Goal: Information Seeking & Learning: Learn about a topic

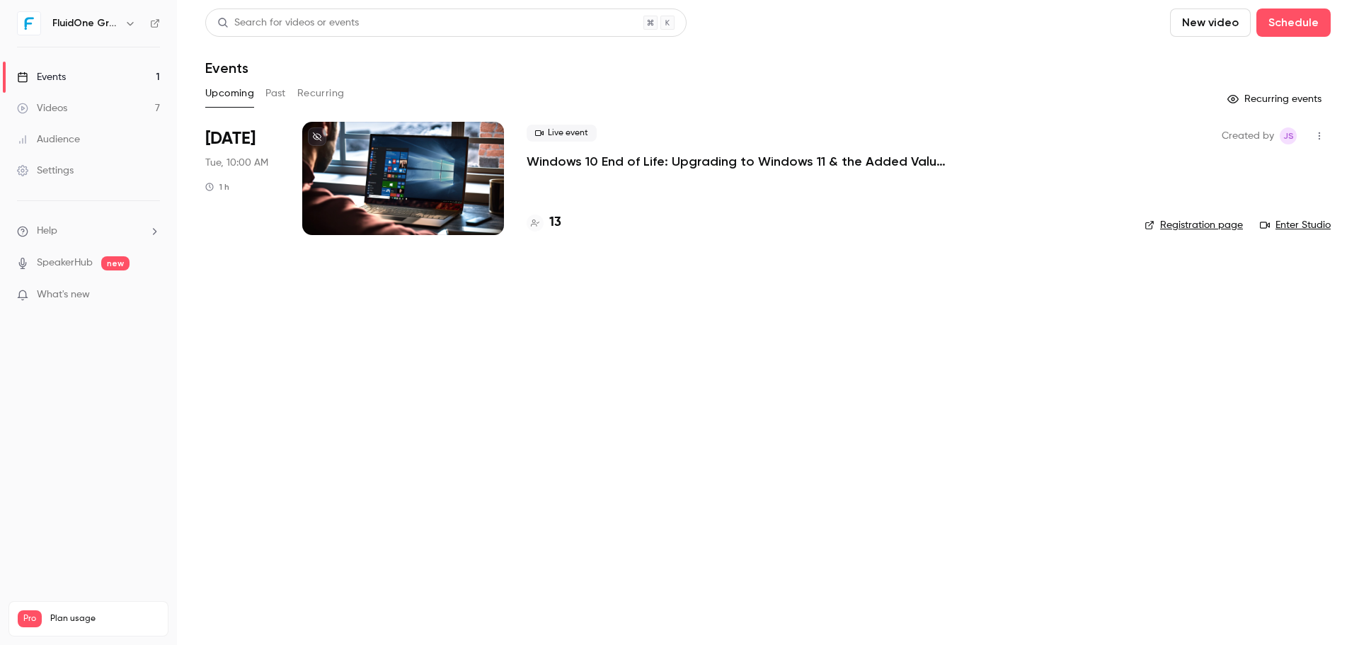
click at [851, 257] on main "Search for videos or events New video Schedule Events Upcoming Past Recurring R…" at bounding box center [768, 322] width 1182 height 645
click at [560, 228] on h4 "14" at bounding box center [555, 222] width 12 height 19
click at [648, 338] on main "Search for videos or events New video Schedule Events Upcoming Past Recurring R…" at bounding box center [768, 322] width 1182 height 645
click at [1074, 8] on div "Search for videos or events New video Schedule" at bounding box center [767, 22] width 1125 height 28
drag, startPoint x: 1125, startPoint y: 456, endPoint x: 1086, endPoint y: 393, distance: 74.0
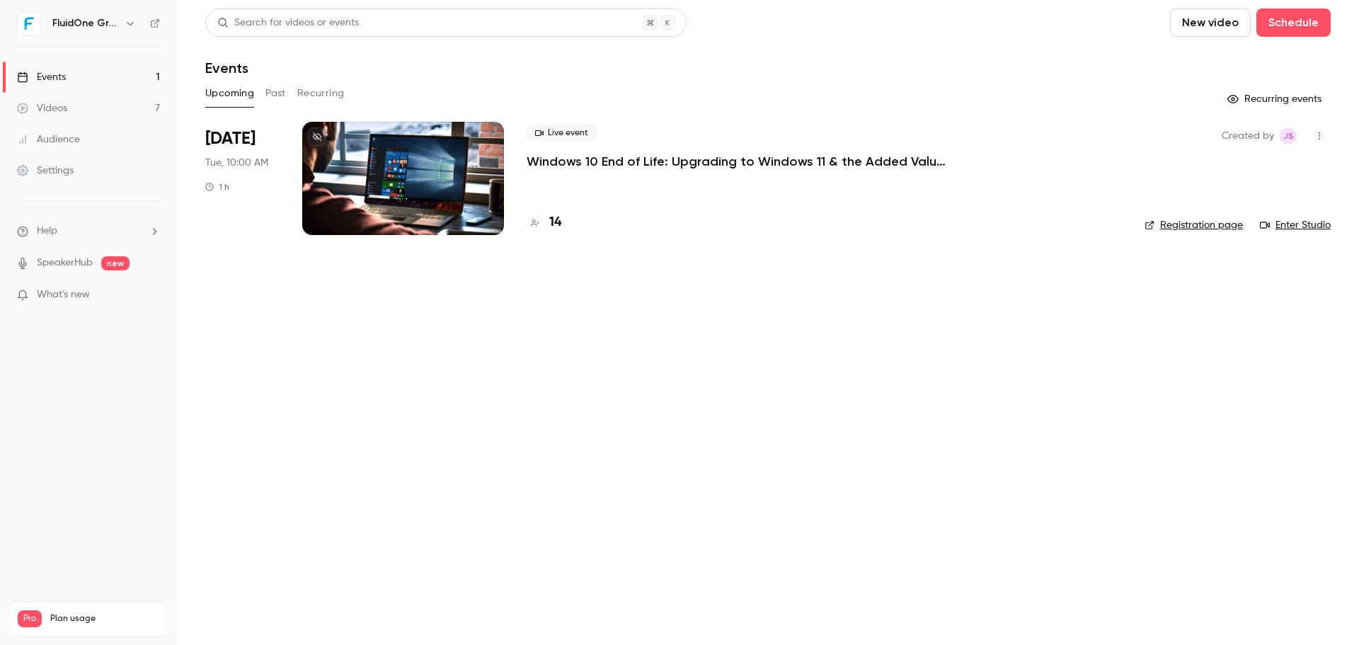
click at [1125, 456] on main "Search for videos or events New video Schedule Events Upcoming Past Recurring R…" at bounding box center [768, 322] width 1182 height 645
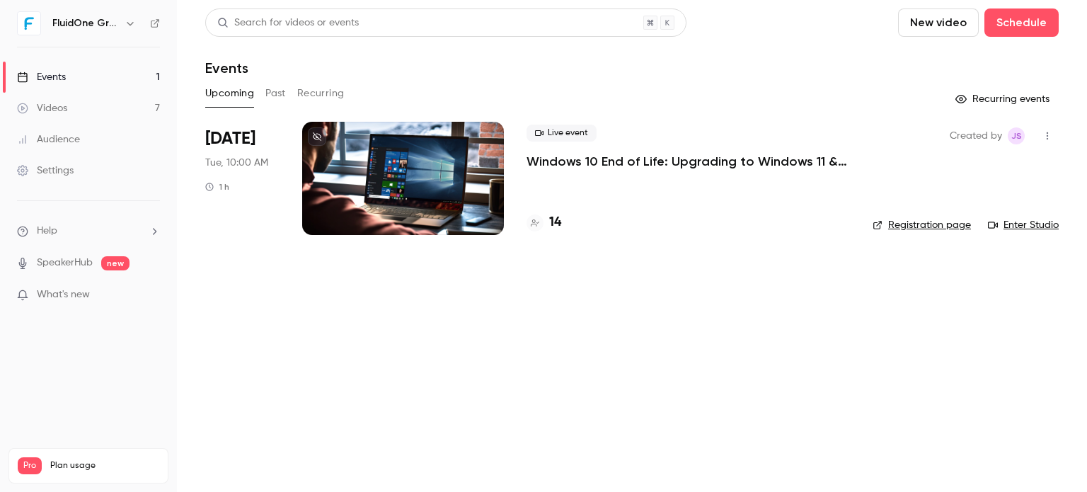
click at [516, 242] on li "[DATE] Tue, 10:00 AM 1 h Live event Windows 10 End of Life: Upgrading to Window…" at bounding box center [631, 187] width 853 height 130
